Goal: Submit feedback/report problem

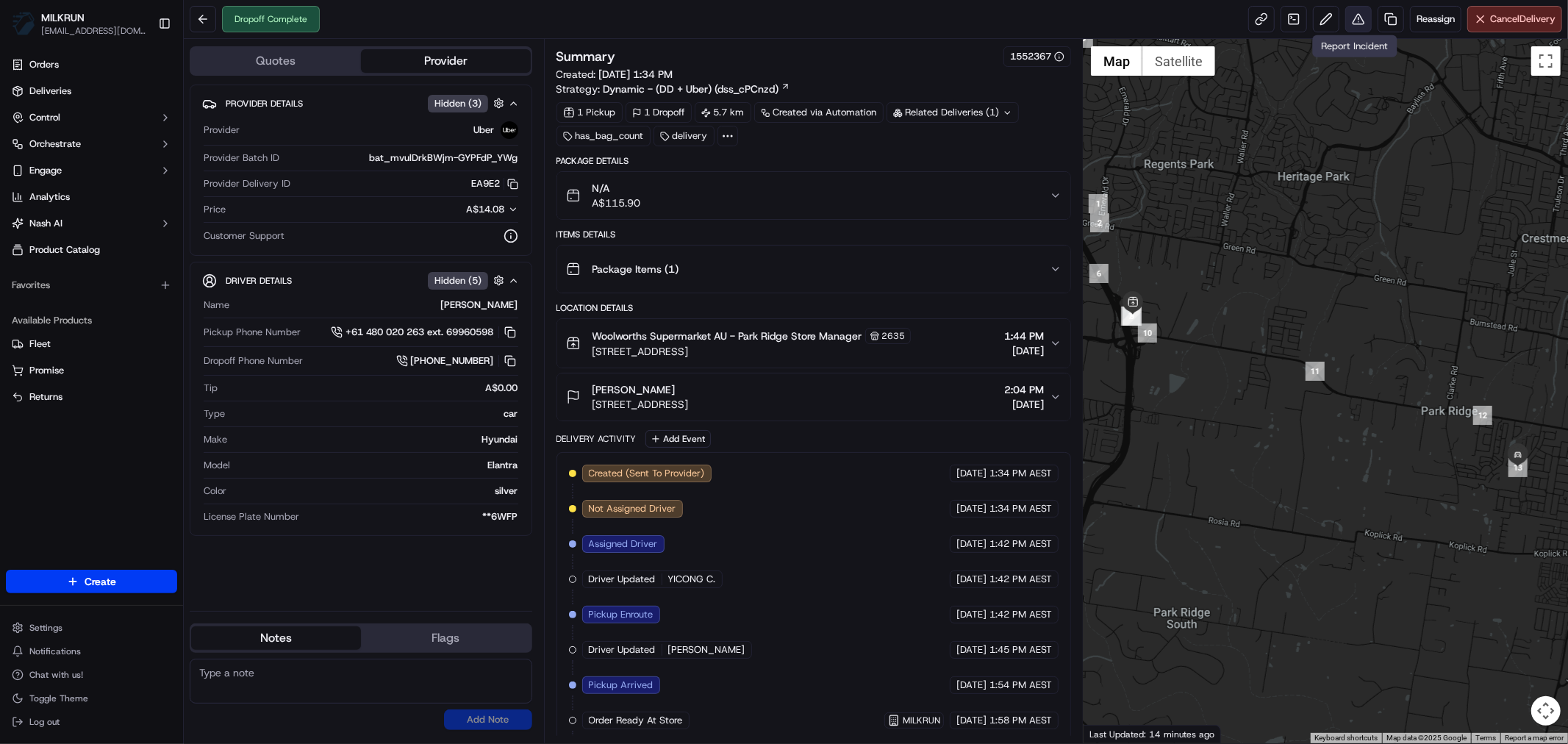
click at [1355, 21] on button at bounding box center [1359, 19] width 27 height 27
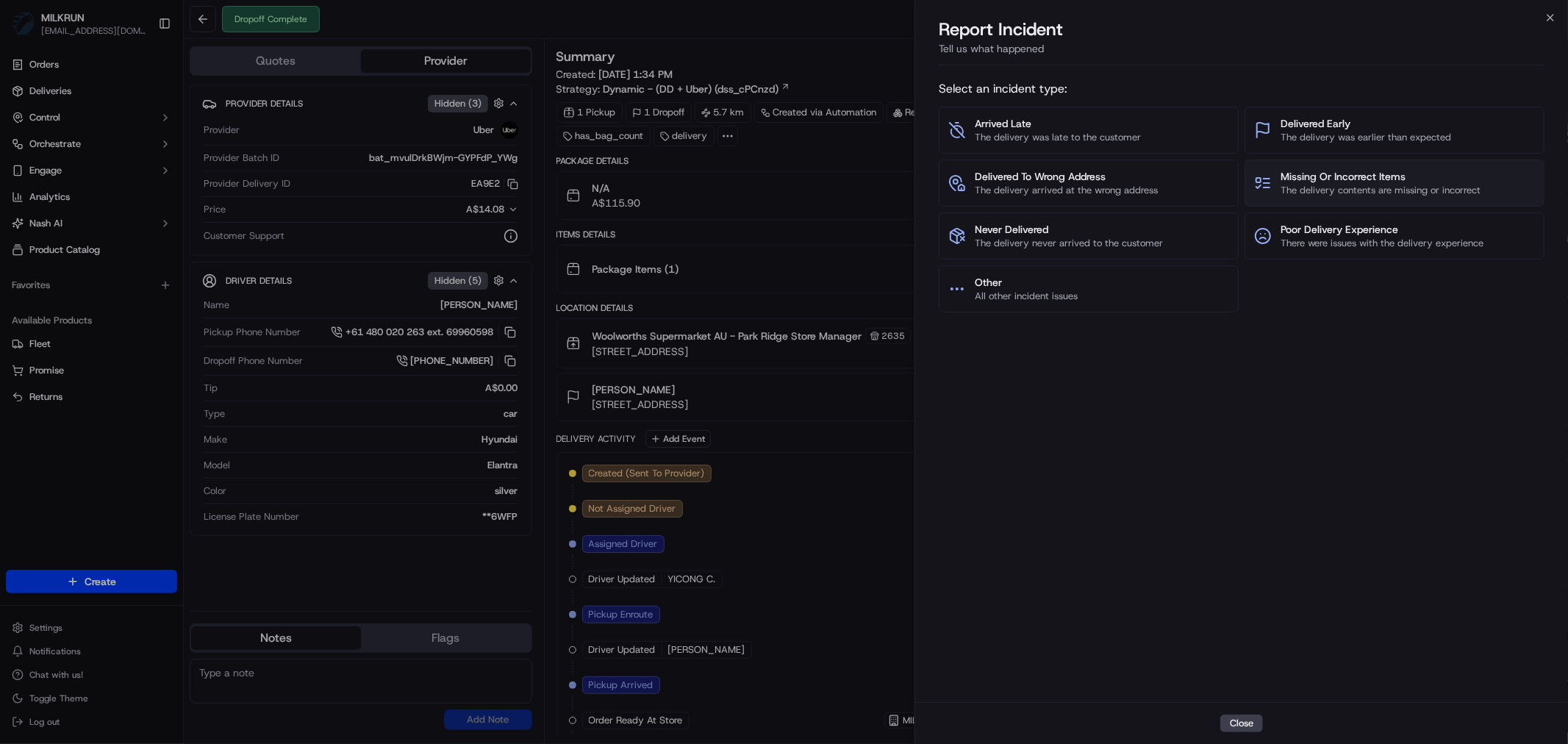
click at [1388, 177] on span "Missing Or Incorrect Items" at bounding box center [1380, 177] width 200 height 15
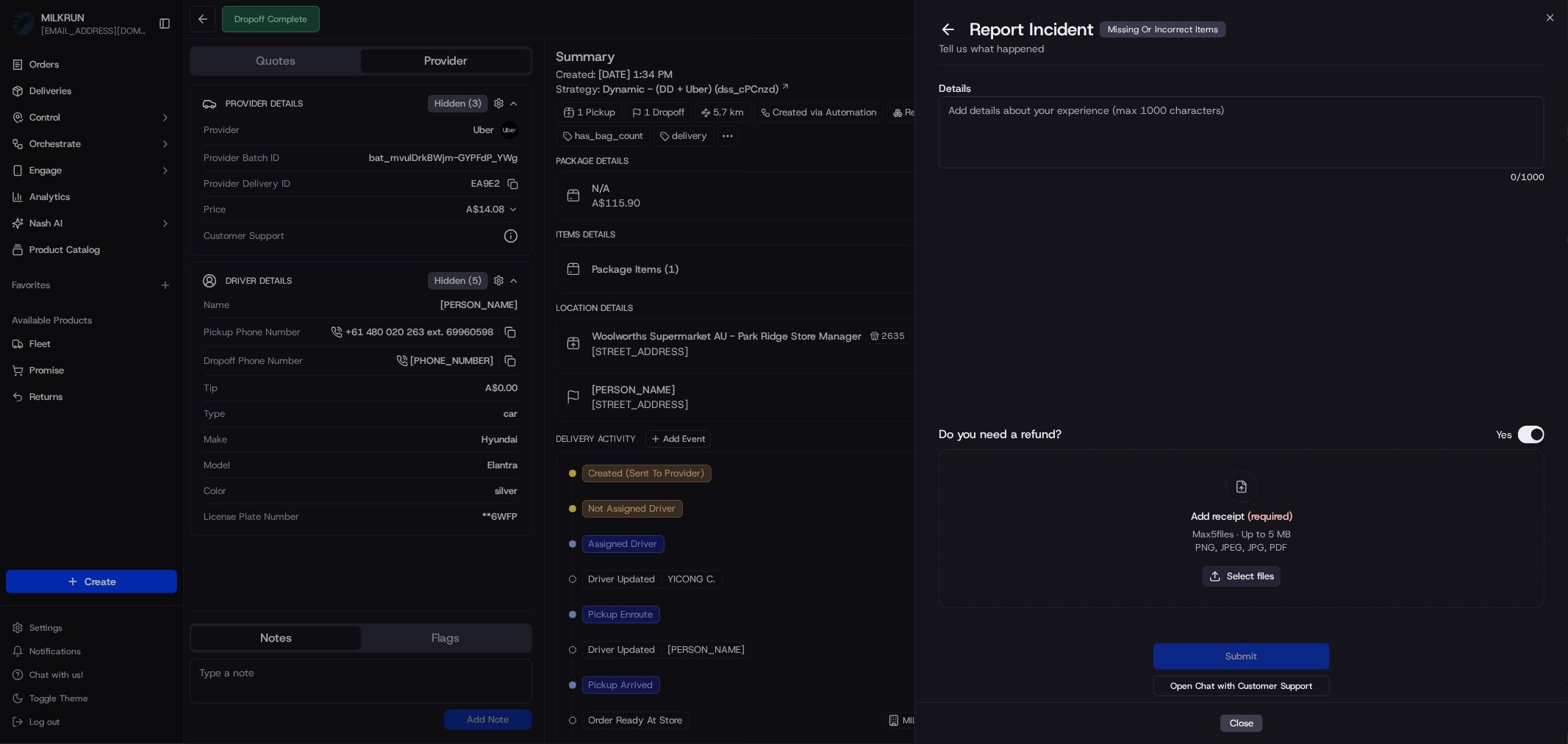
click at [1230, 572] on button "Select files" at bounding box center [1241, 576] width 78 height 21
type input "C:\fakepath\[PERSON_NAME].pdf"
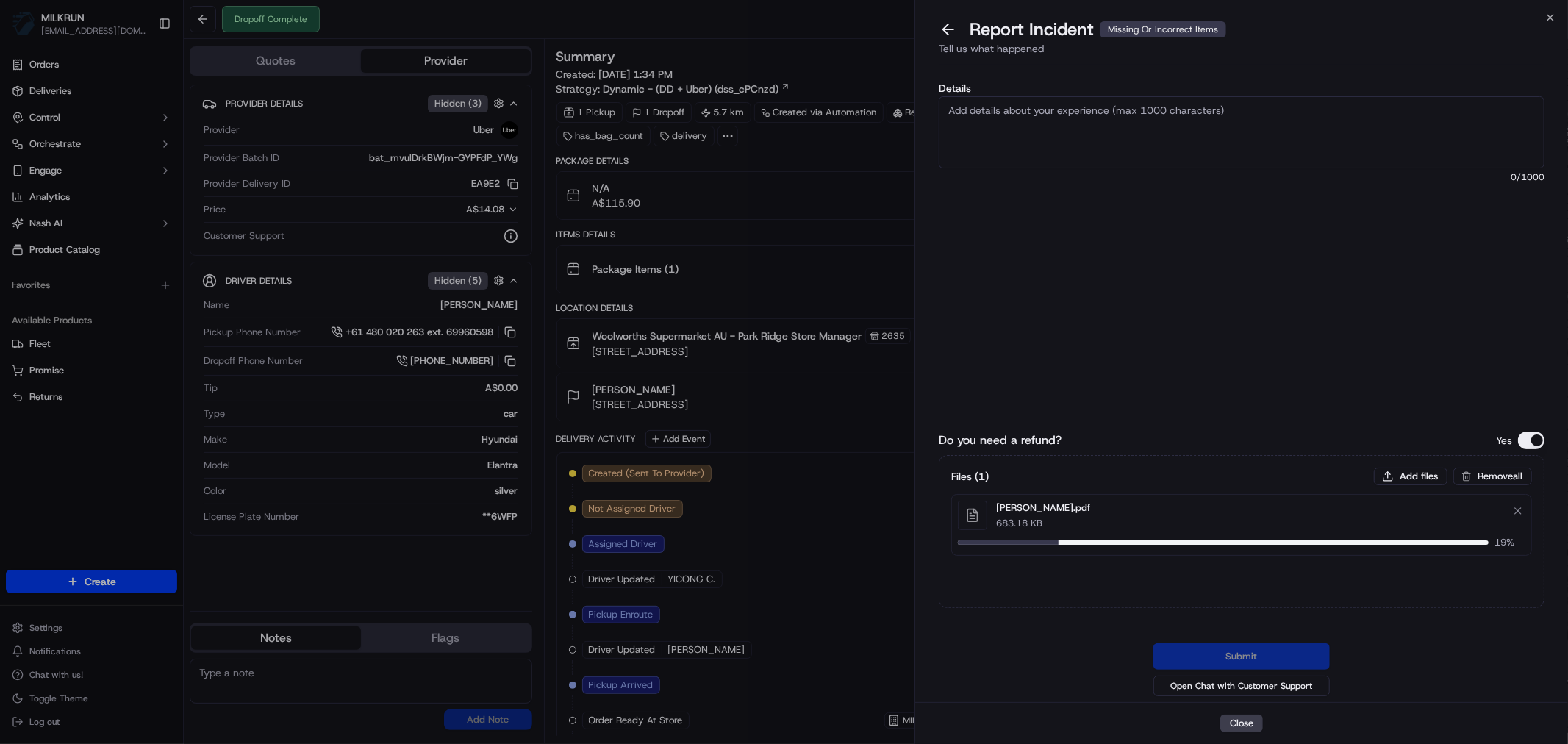
click at [1005, 118] on textarea "Details" at bounding box center [1241, 132] width 606 height 72
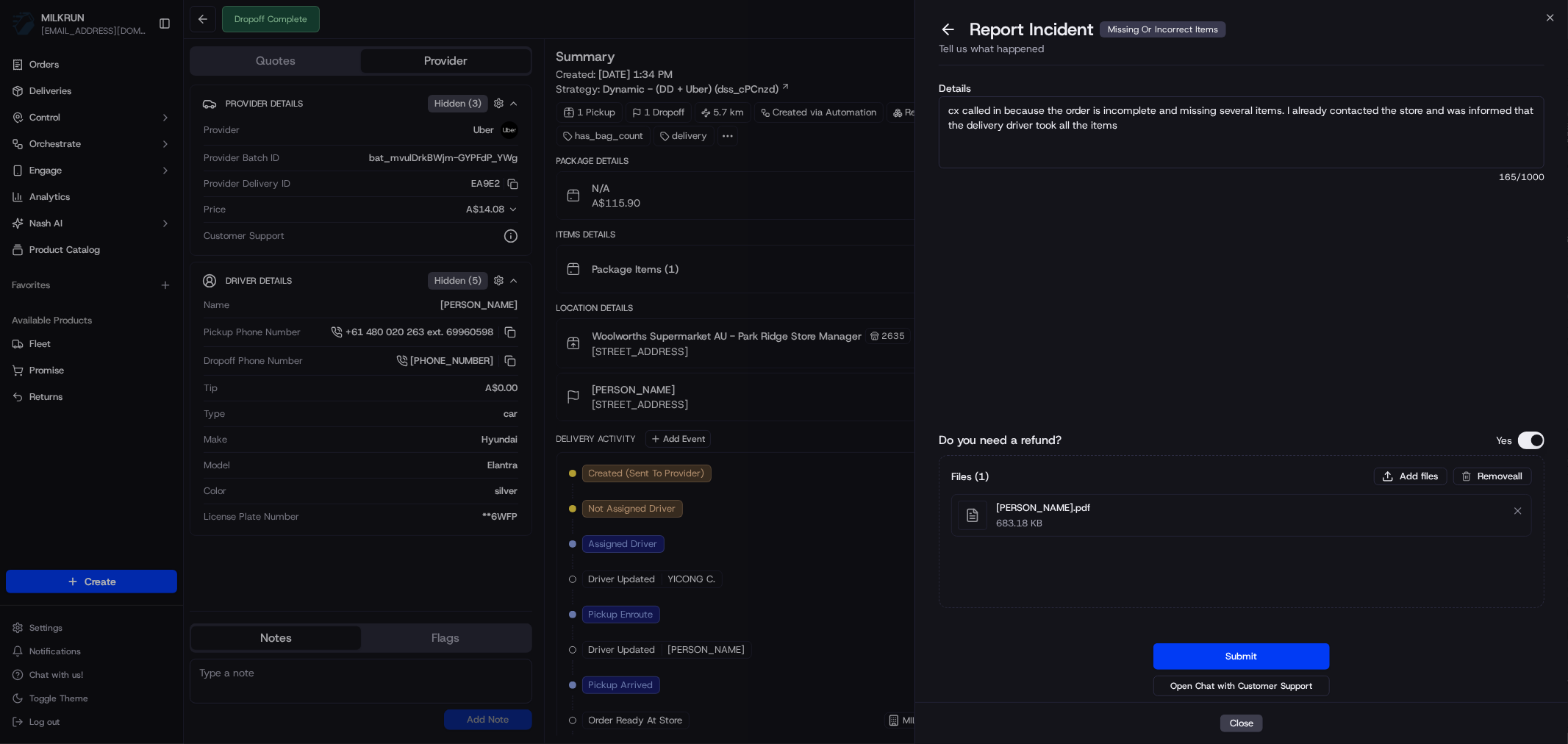
click at [965, 148] on textarea "cx called in because the order is incomplete and missing several items. I alrea…" at bounding box center [1241, 132] width 606 height 72
paste textarea "4 x Philadelphia cream cheese snack portions x1 $4.40 3 x fresh pink [DEMOGRAPH…"
click at [1019, 133] on textarea "cx called in because the order is incomplete and missing several items. I alrea…" at bounding box center [1241, 132] width 606 height 72
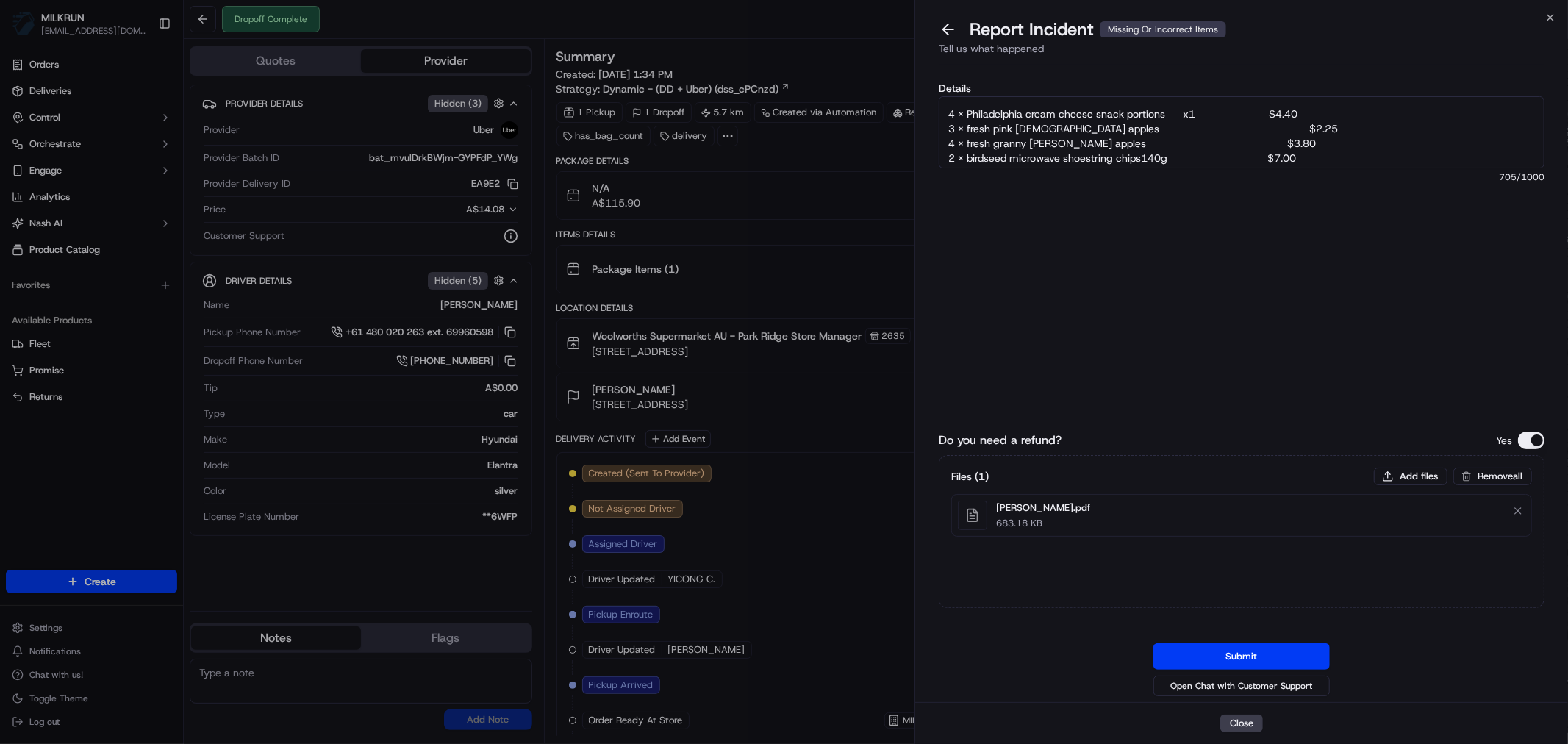
scroll to position [59, 0]
click at [1345, 149] on textarea "cx called in because the order is incomplete and missing several items. I alrea…" at bounding box center [1241, 132] width 606 height 72
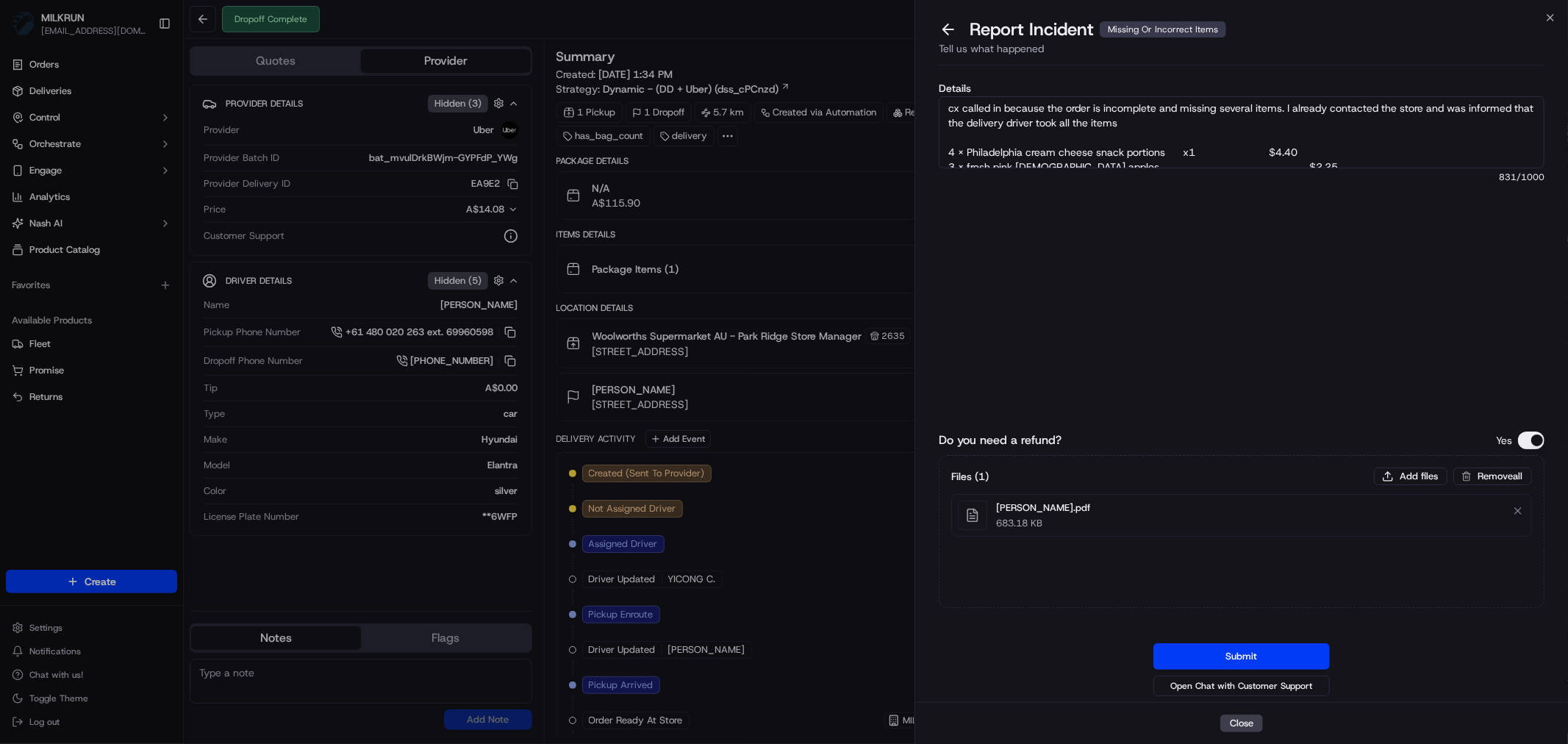
scroll to position [0, 0]
click at [1199, 126] on textarea "cx called in because the order is incomplete and missing several items. I alrea…" at bounding box center [1241, 132] width 606 height 72
type textarea "cx called in because the order is incomplete and missing several items. I alrea…"
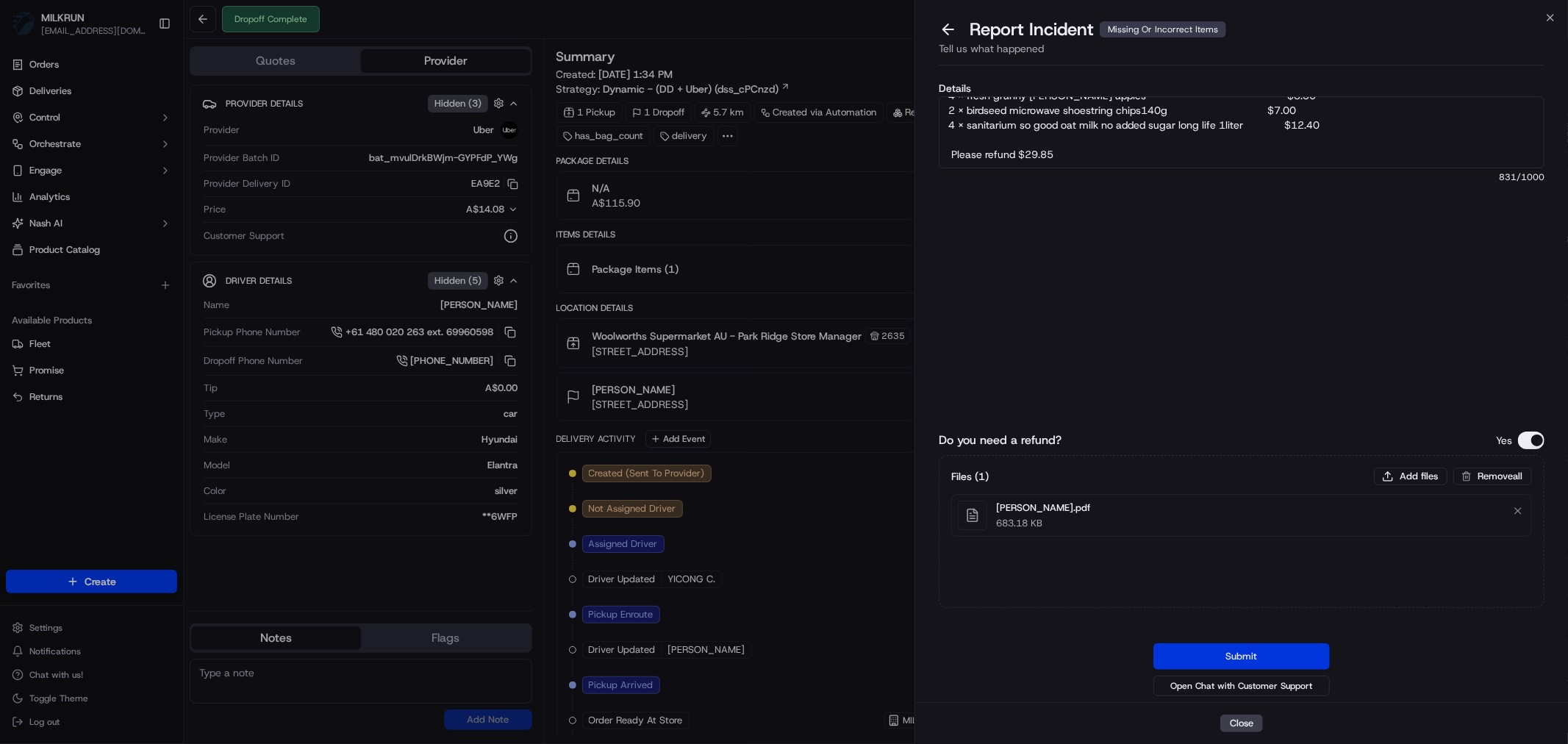
click at [1244, 658] on button "Submit" at bounding box center [1242, 656] width 177 height 27
